Goal: Information Seeking & Learning: Learn about a topic

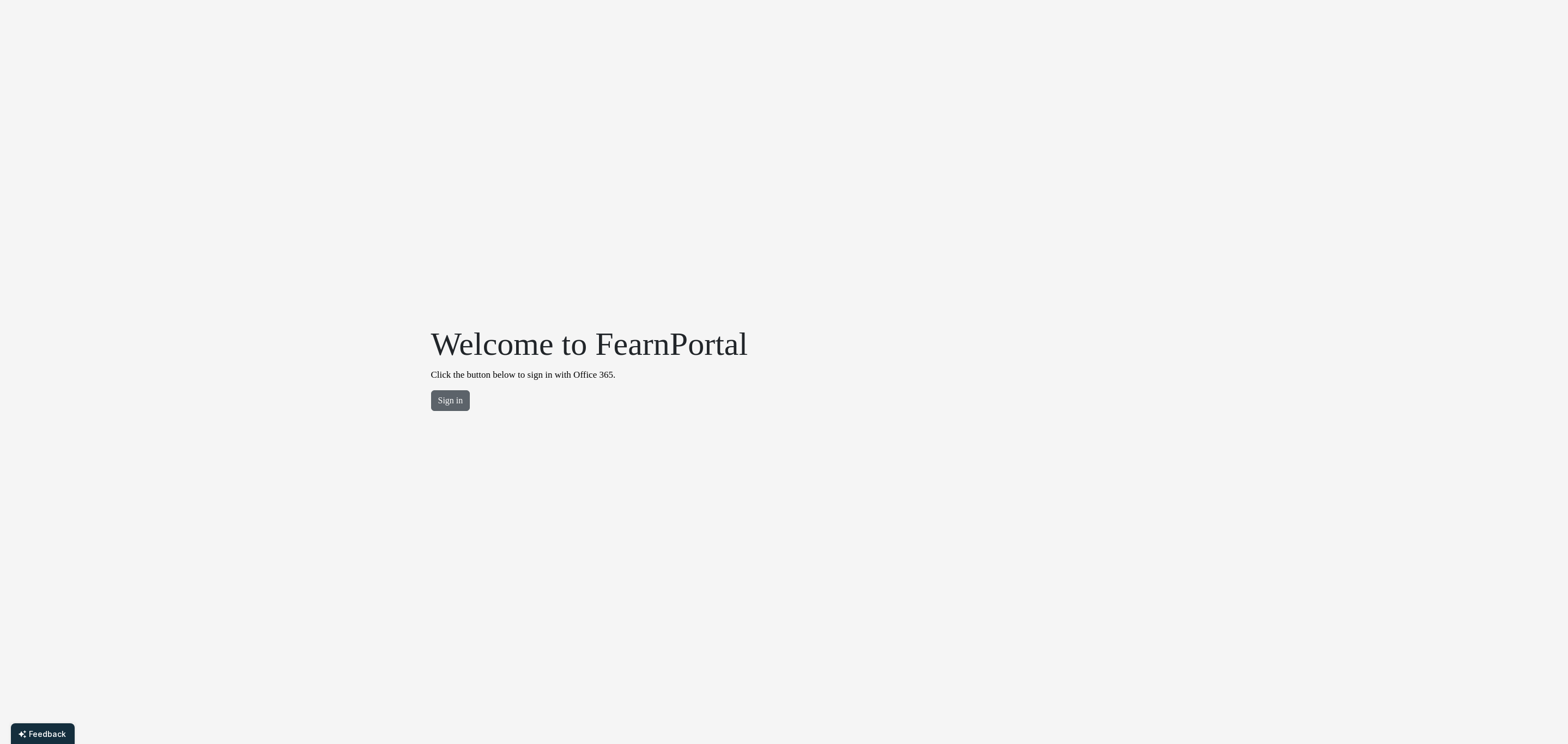
click at [442, 402] on button "Sign in" at bounding box center [451, 400] width 39 height 21
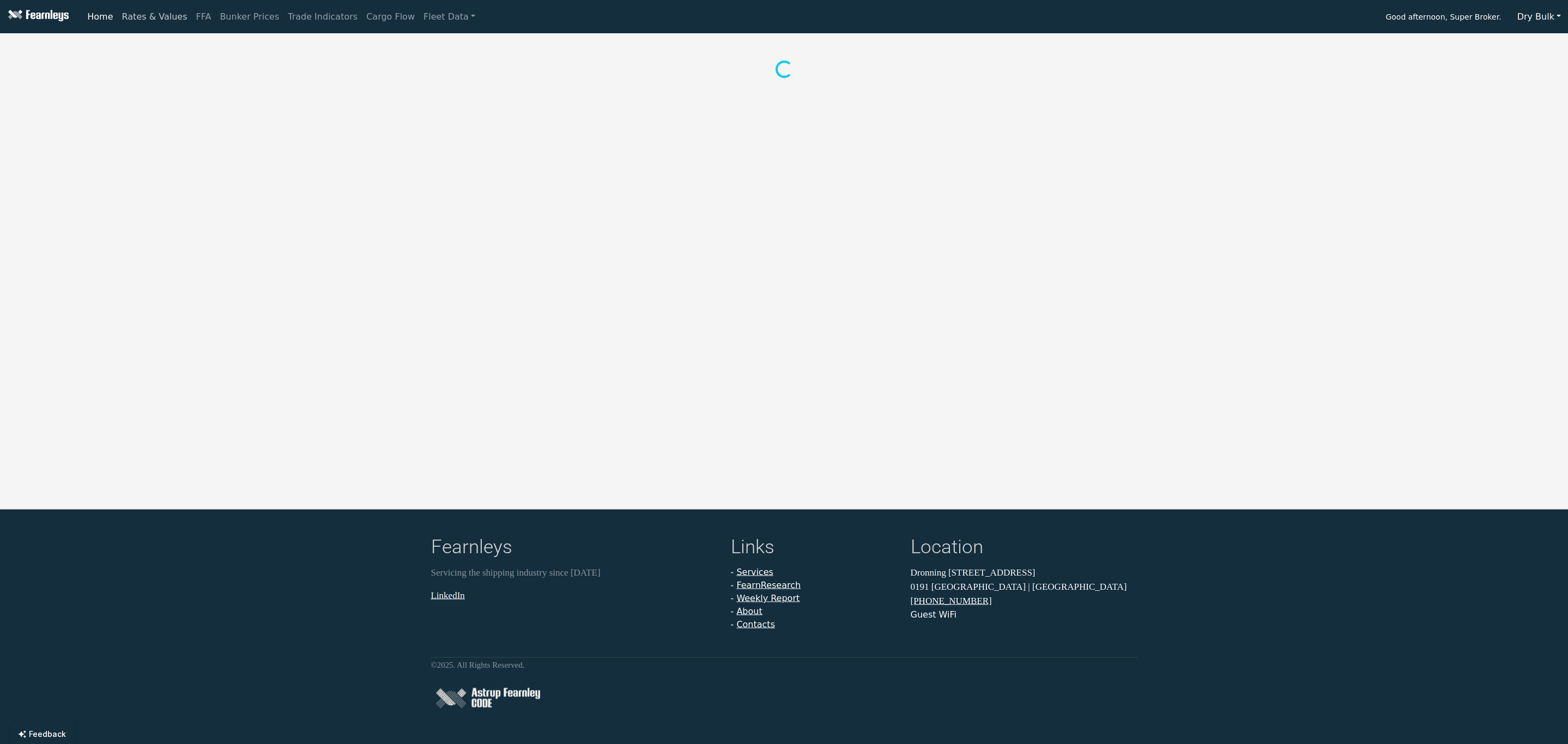
click at [141, 16] on link "Rates & Values" at bounding box center [154, 16] width 74 height 21
